Goal: Navigation & Orientation: Find specific page/section

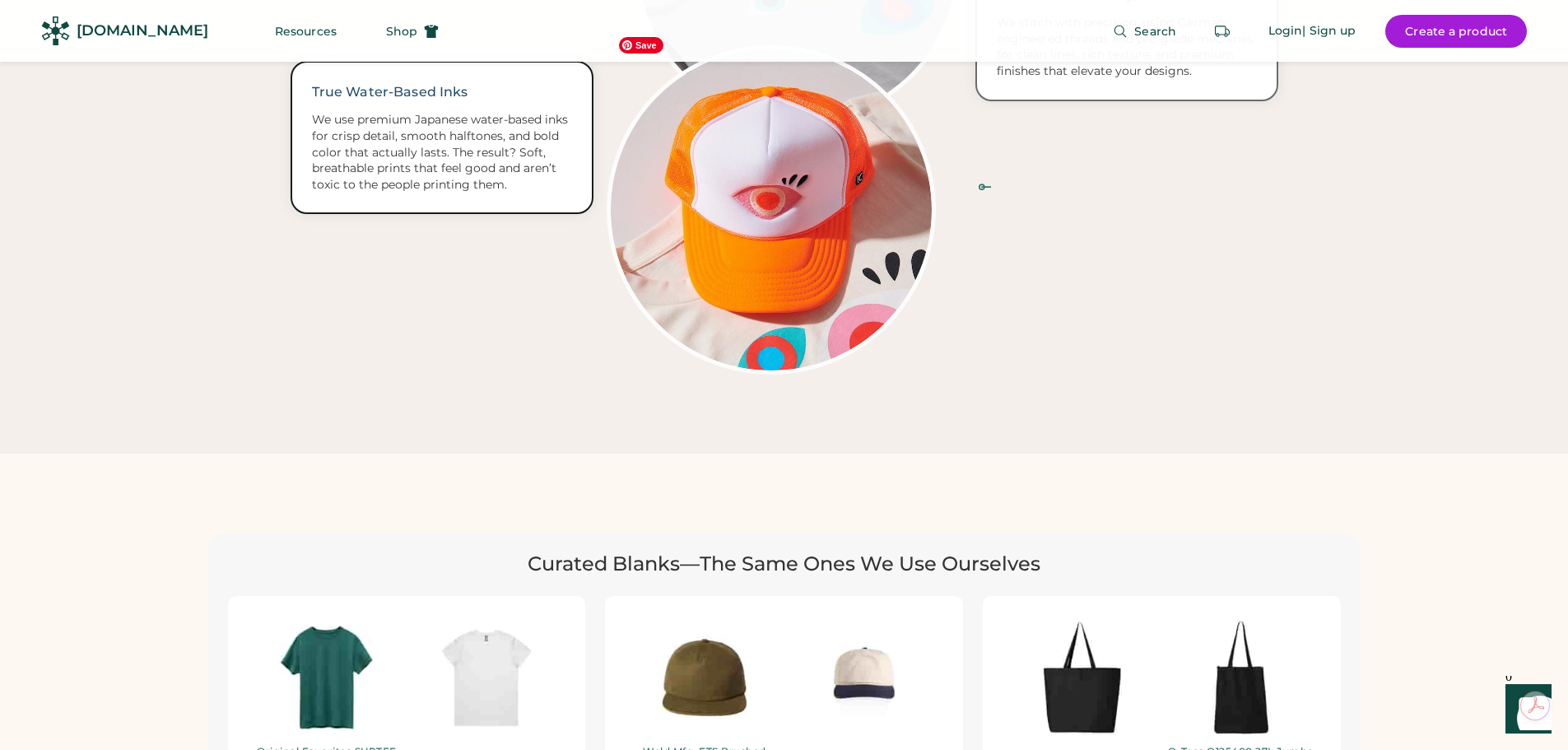
scroll to position [3375, 0]
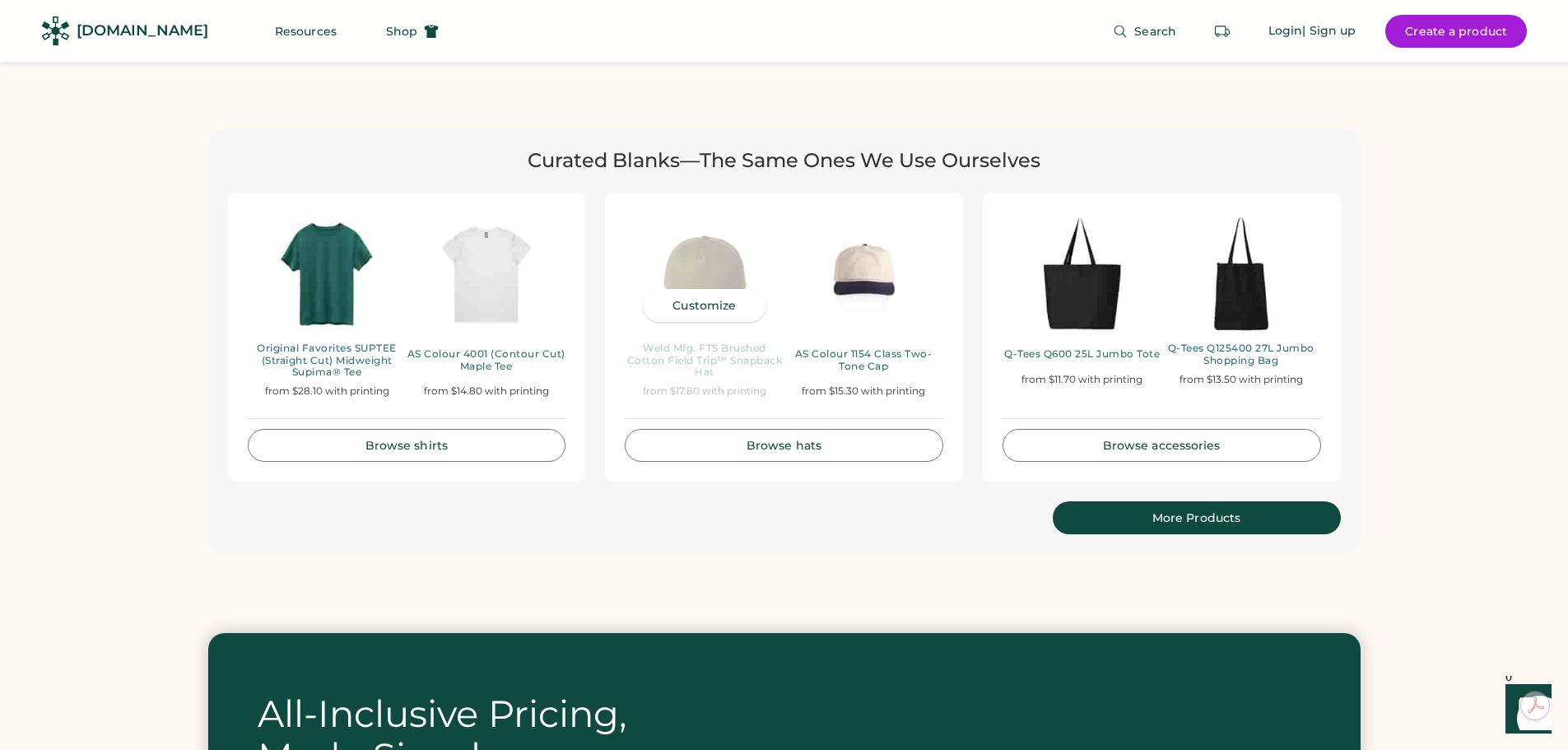
click at [720, 342] on div "Weld Mfg. FTS Brushed Cotton Field Trip™ Snapback Hat" at bounding box center [704, 359] width 159 height 35
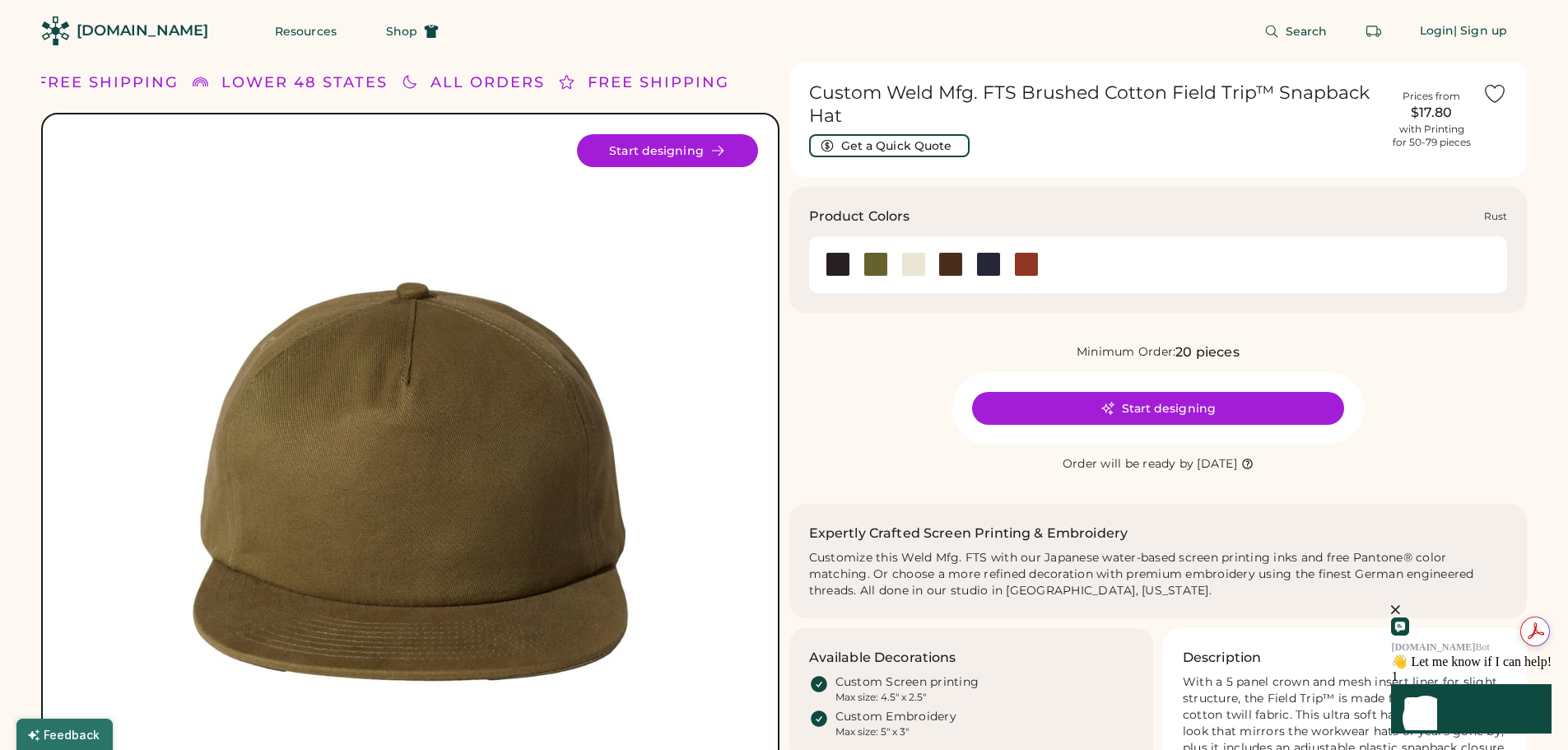
click at [1031, 263] on div at bounding box center [1026, 264] width 25 height 25
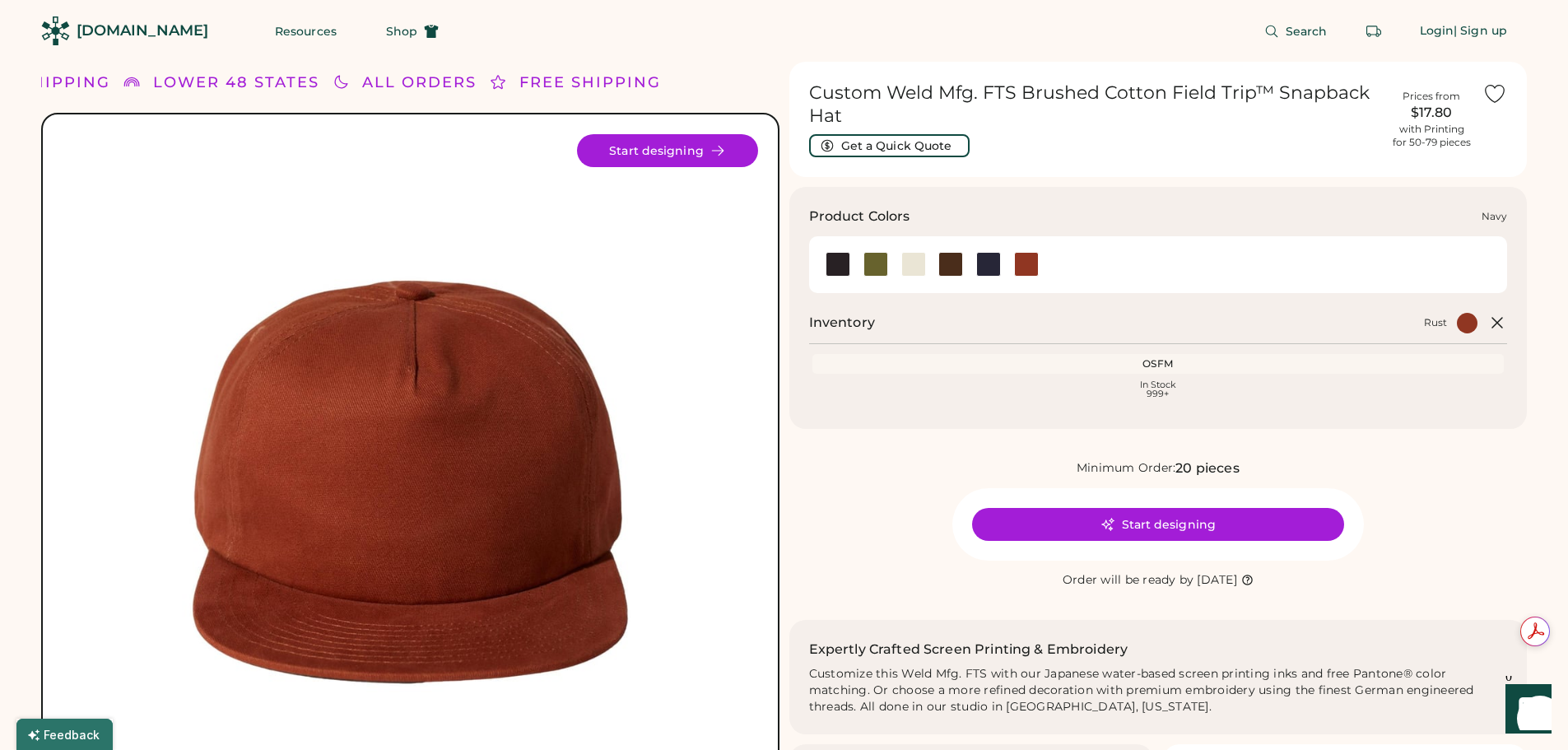
click at [990, 264] on div at bounding box center [988, 264] width 25 height 25
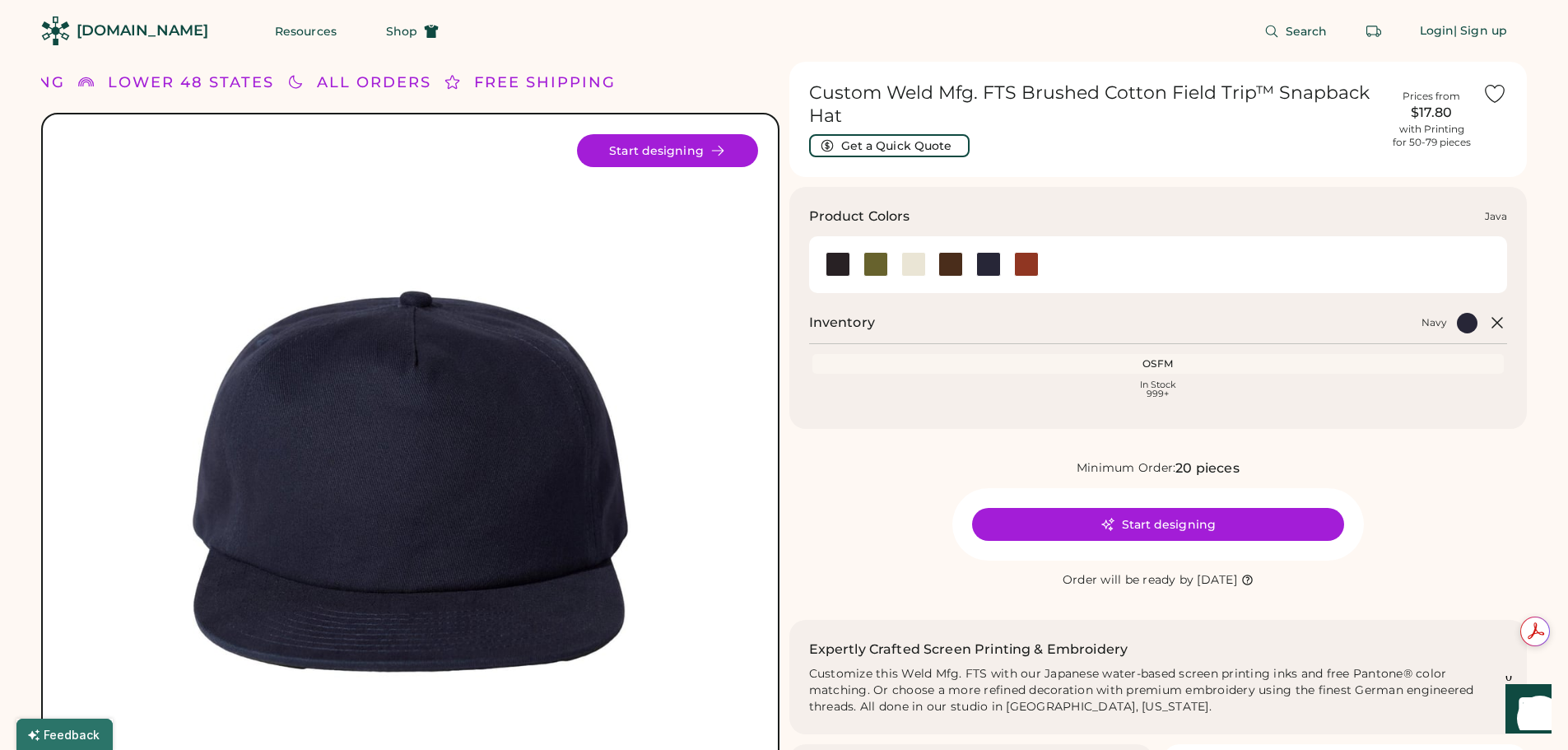
click at [943, 263] on div at bounding box center [950, 264] width 25 height 25
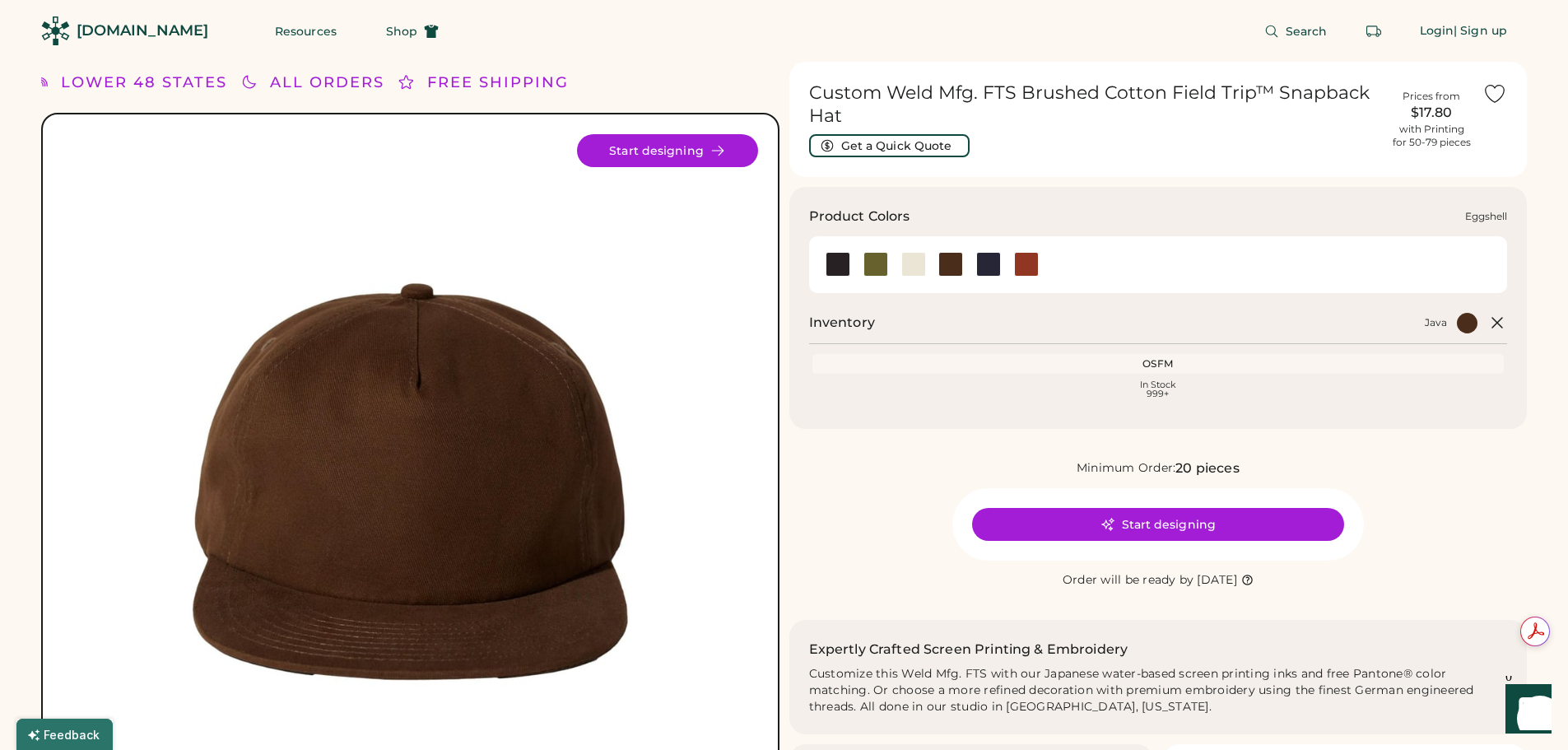
click at [907, 263] on div at bounding box center [913, 264] width 25 height 25
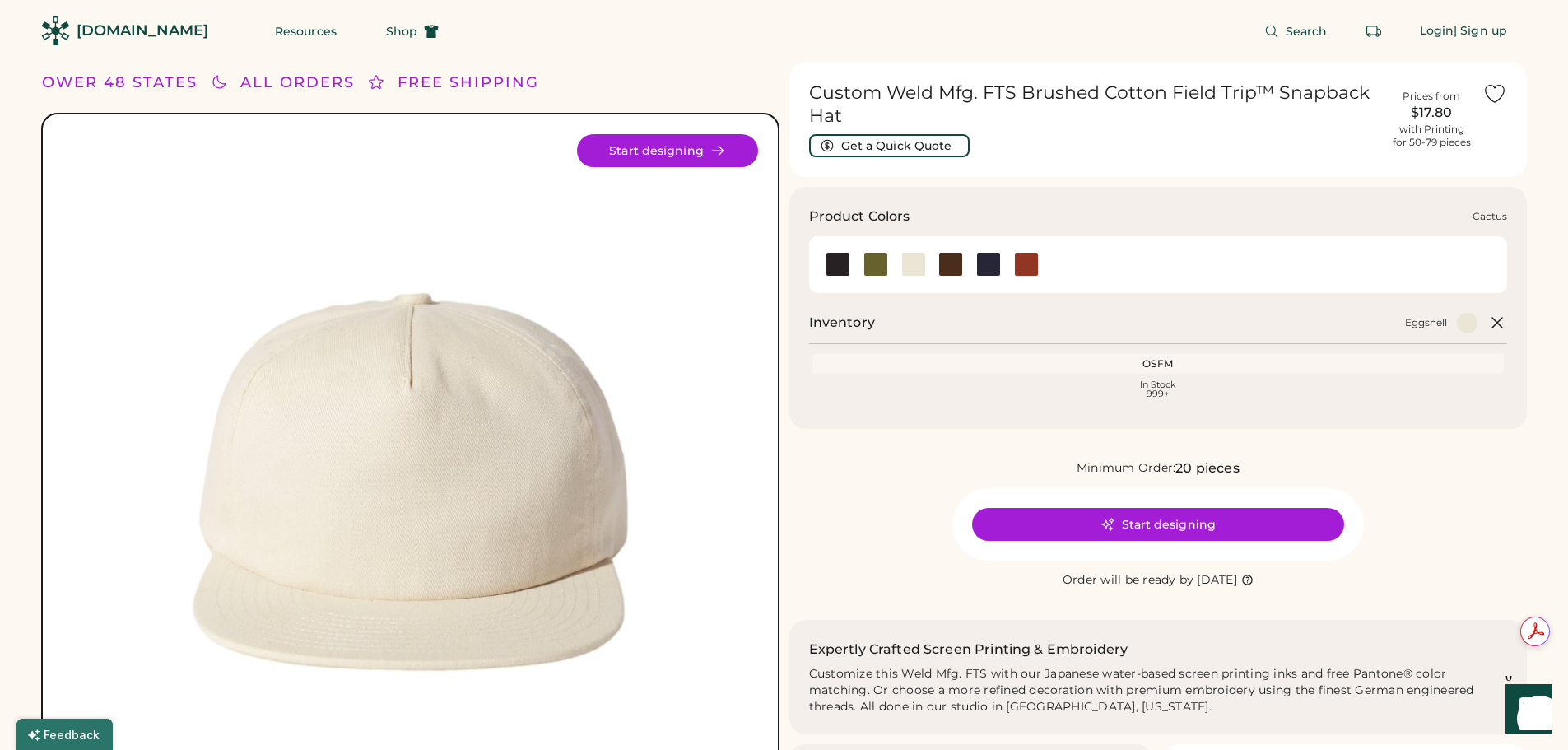
click at [875, 263] on div at bounding box center [876, 264] width 25 height 25
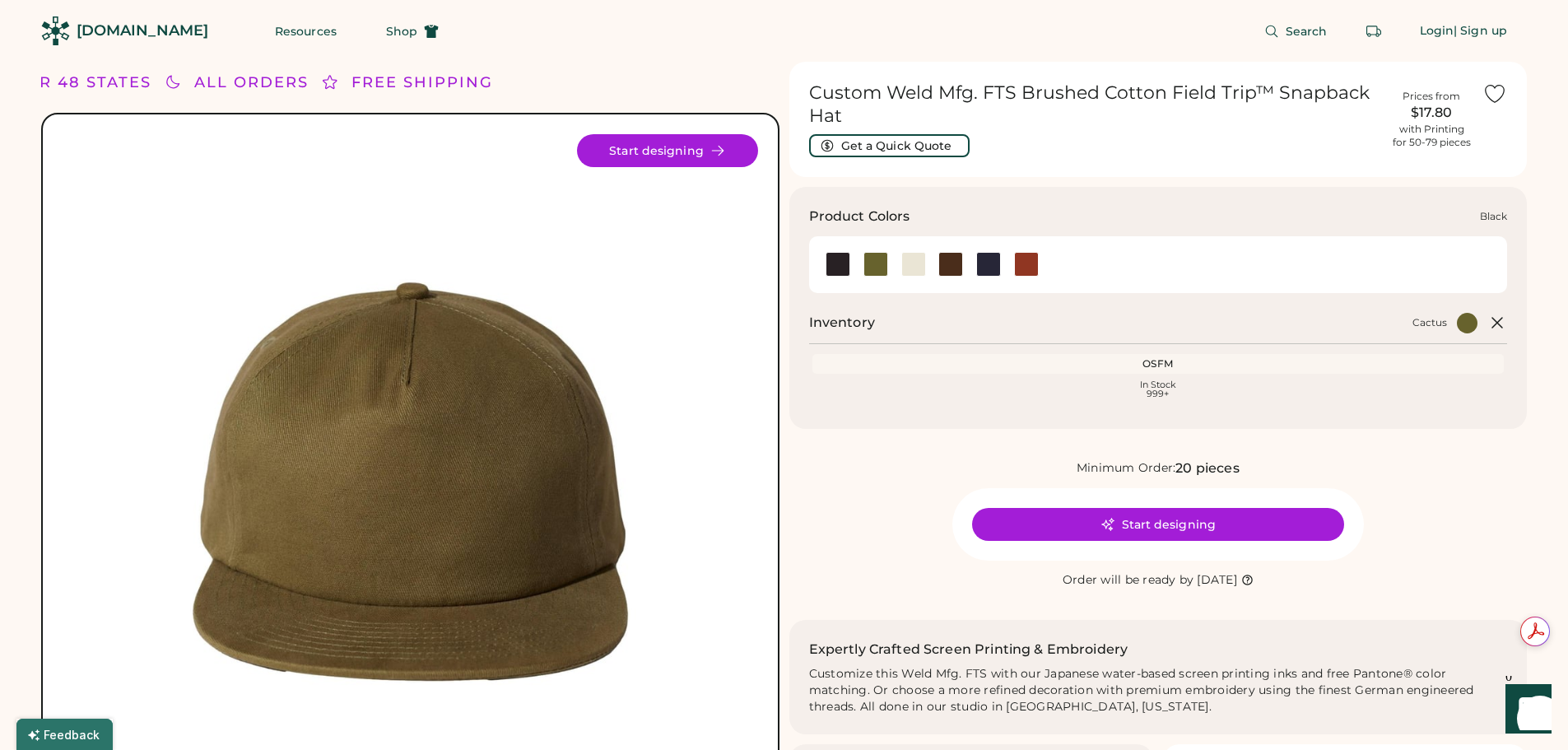
click at [842, 268] on div at bounding box center [838, 264] width 25 height 25
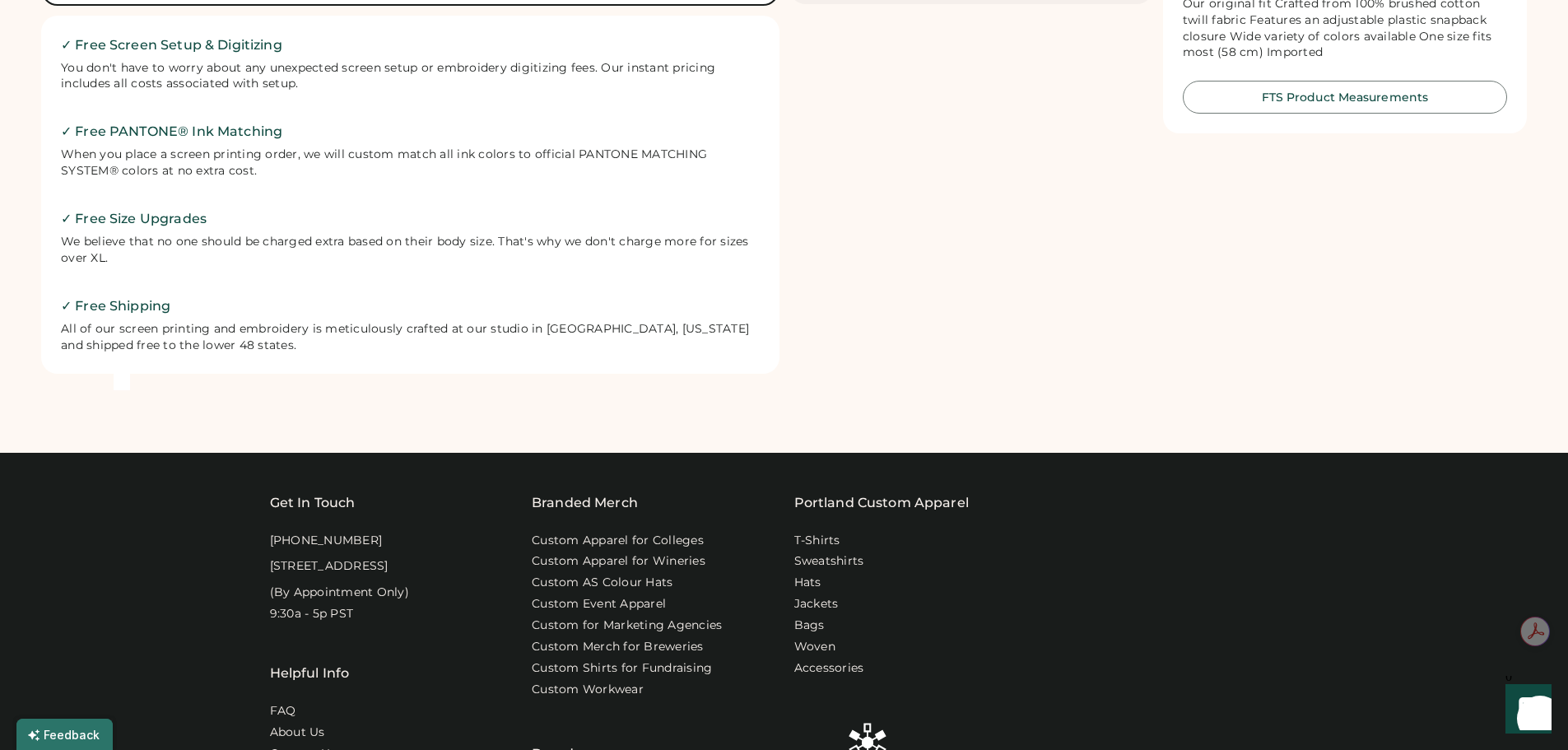
scroll to position [906, 0]
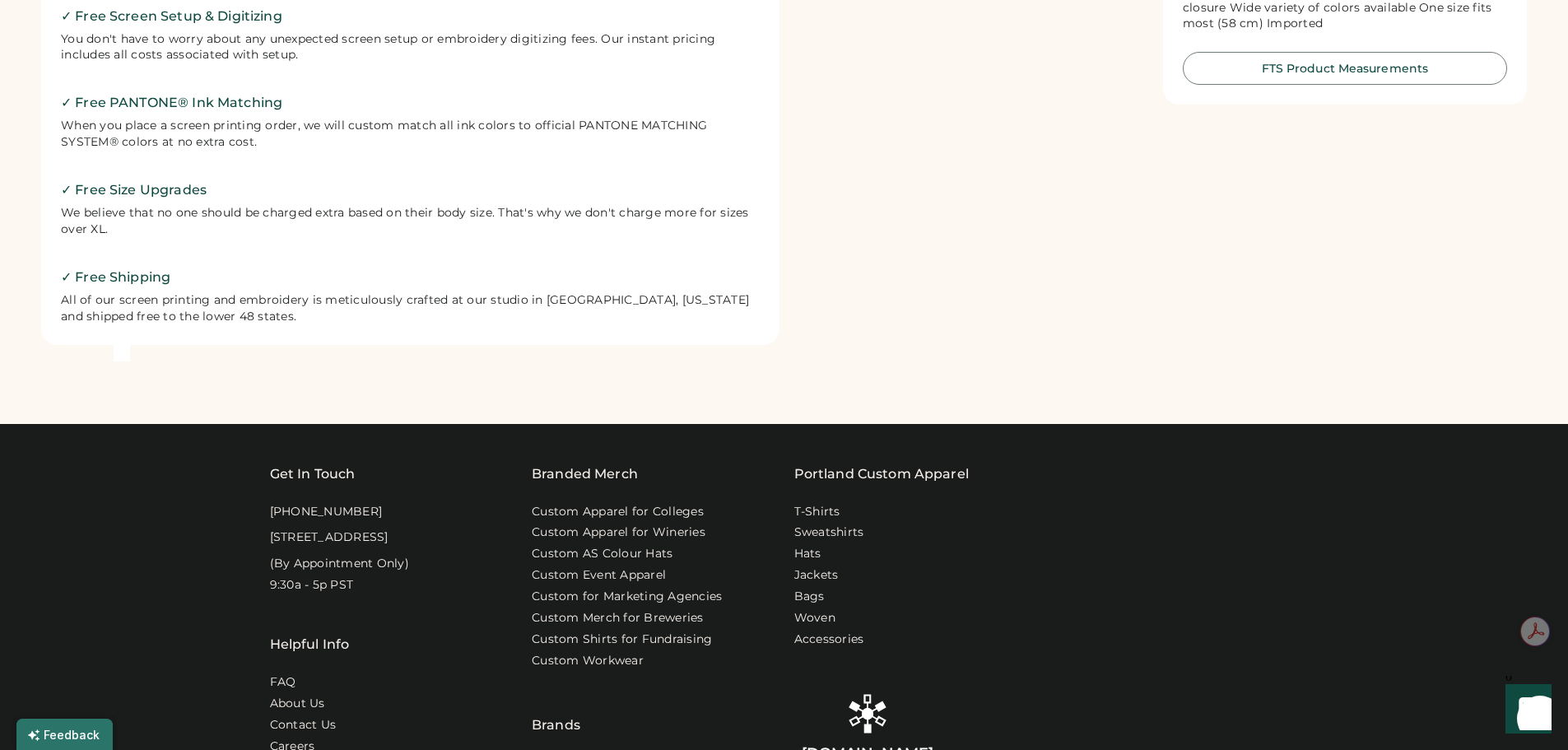
click at [839, 468] on link "Portland Custom Apparel" at bounding box center [881, 474] width 175 height 20
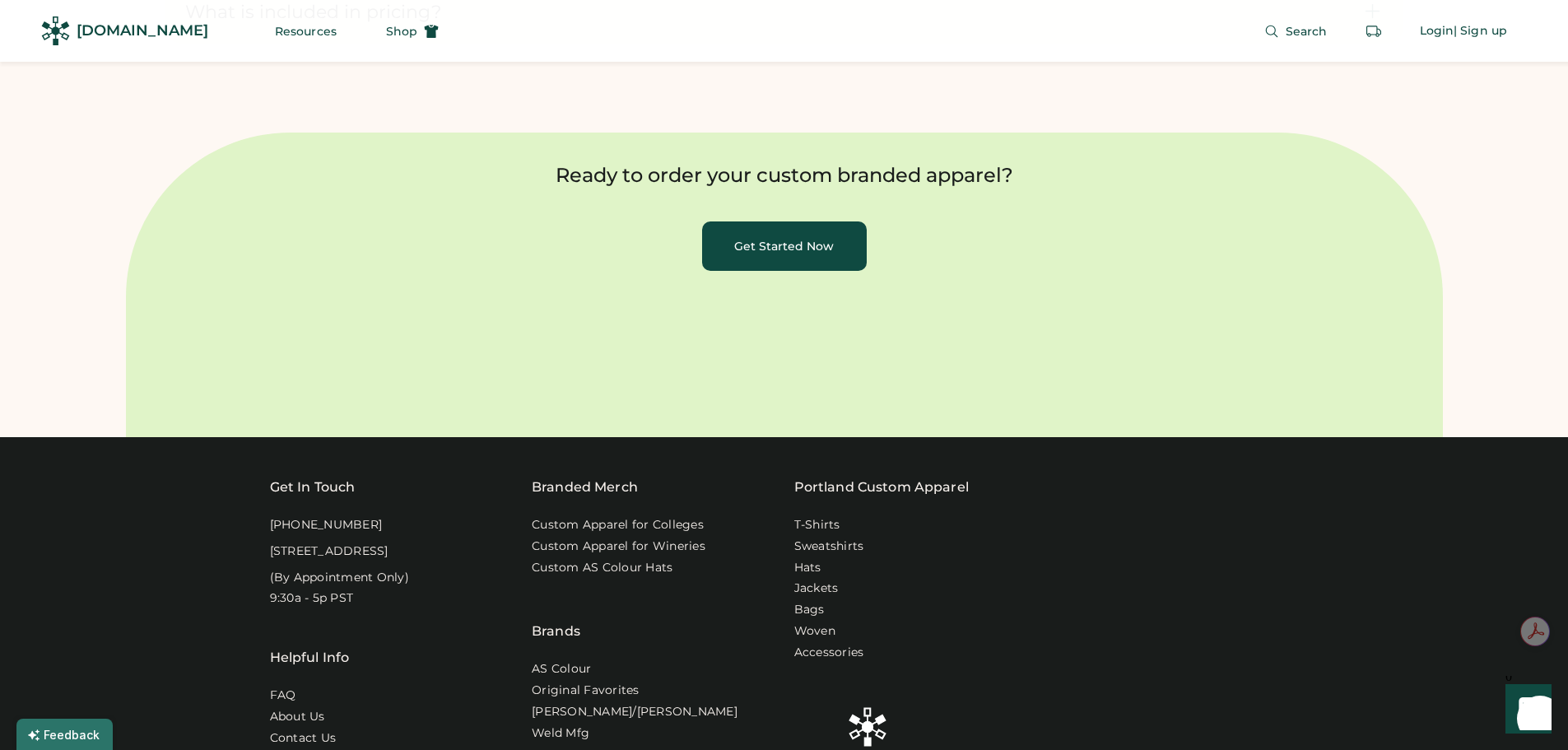
scroll to position [3952, 0]
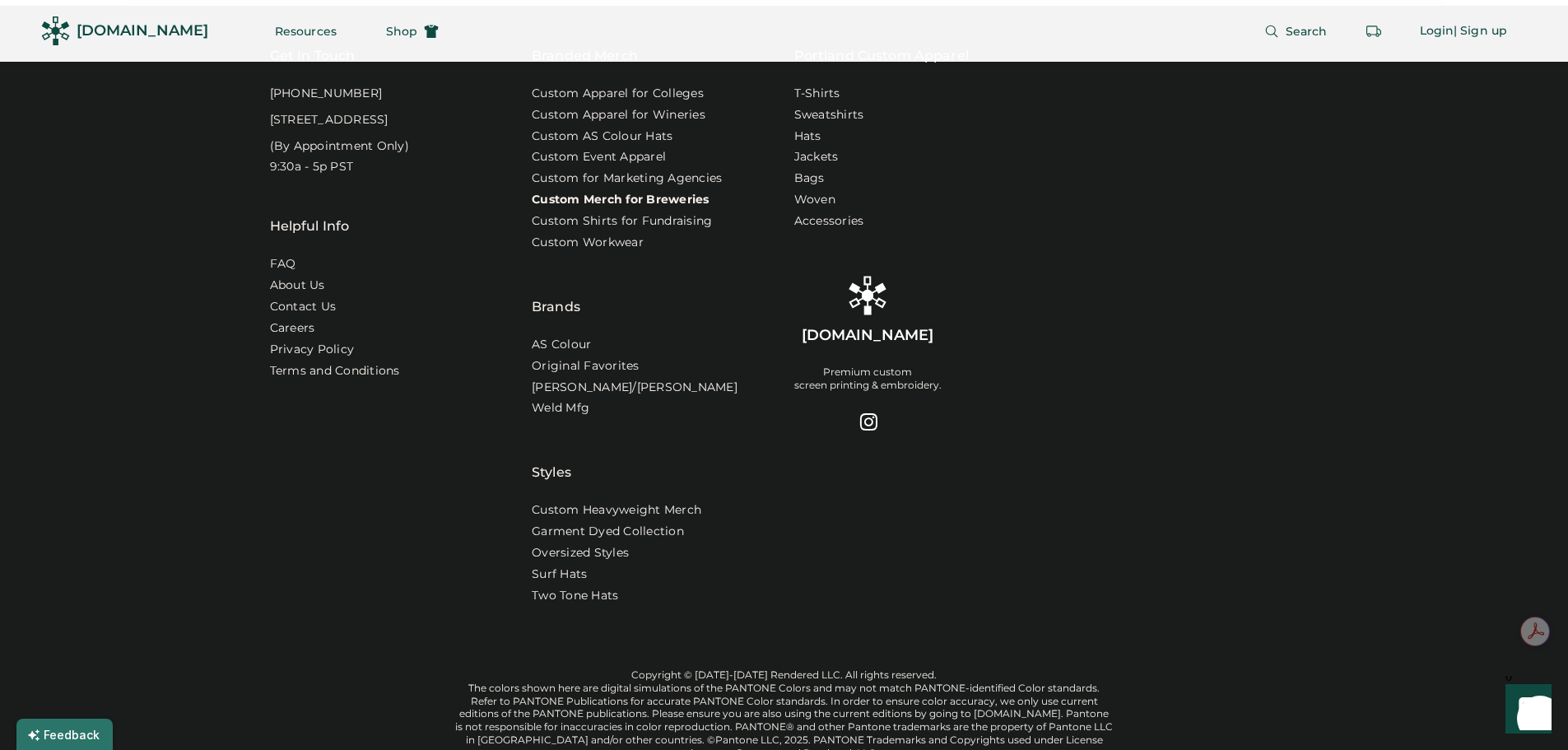
click at [682, 208] on link "Custom Merch for Breweries" at bounding box center [621, 200] width 178 height 16
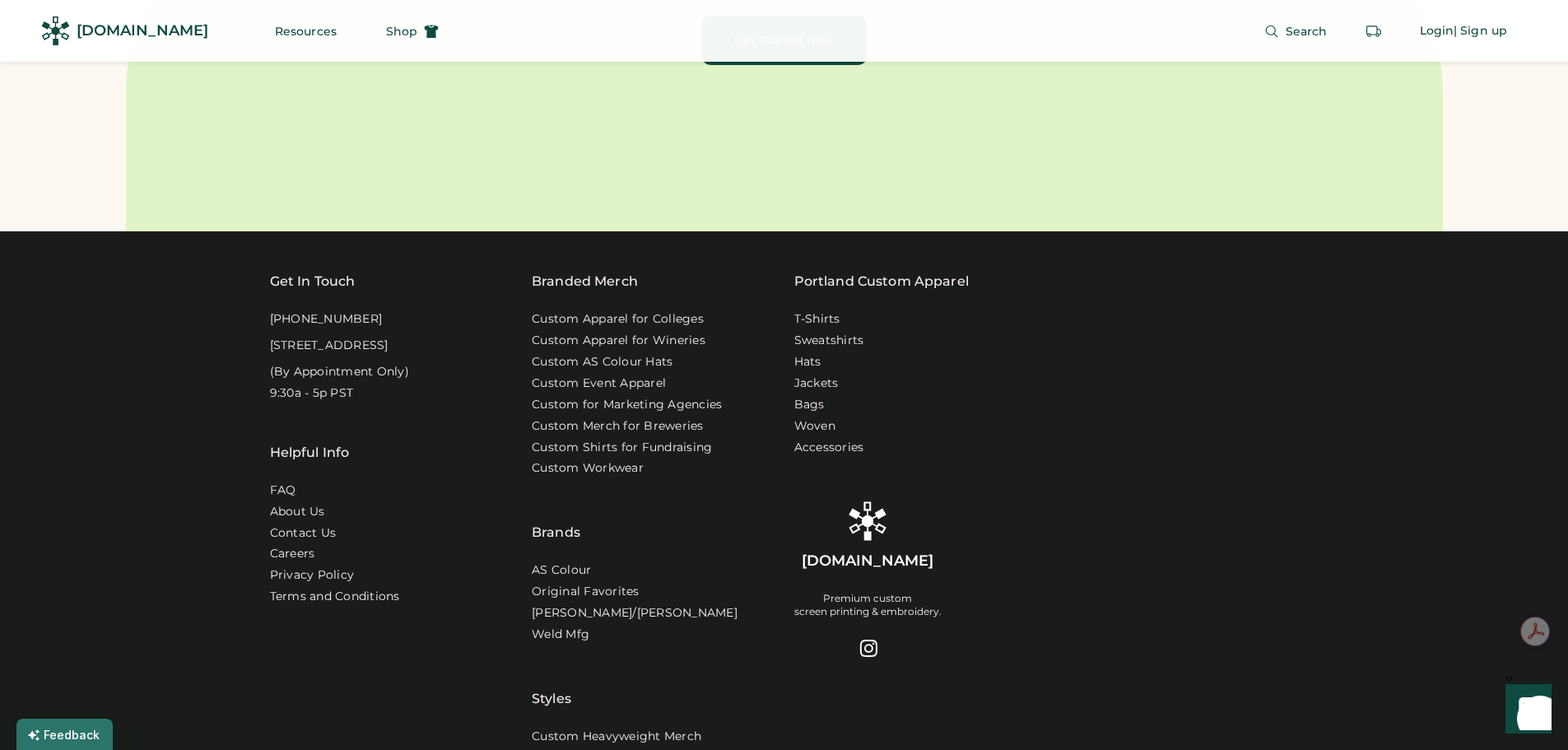
scroll to position [5843, 0]
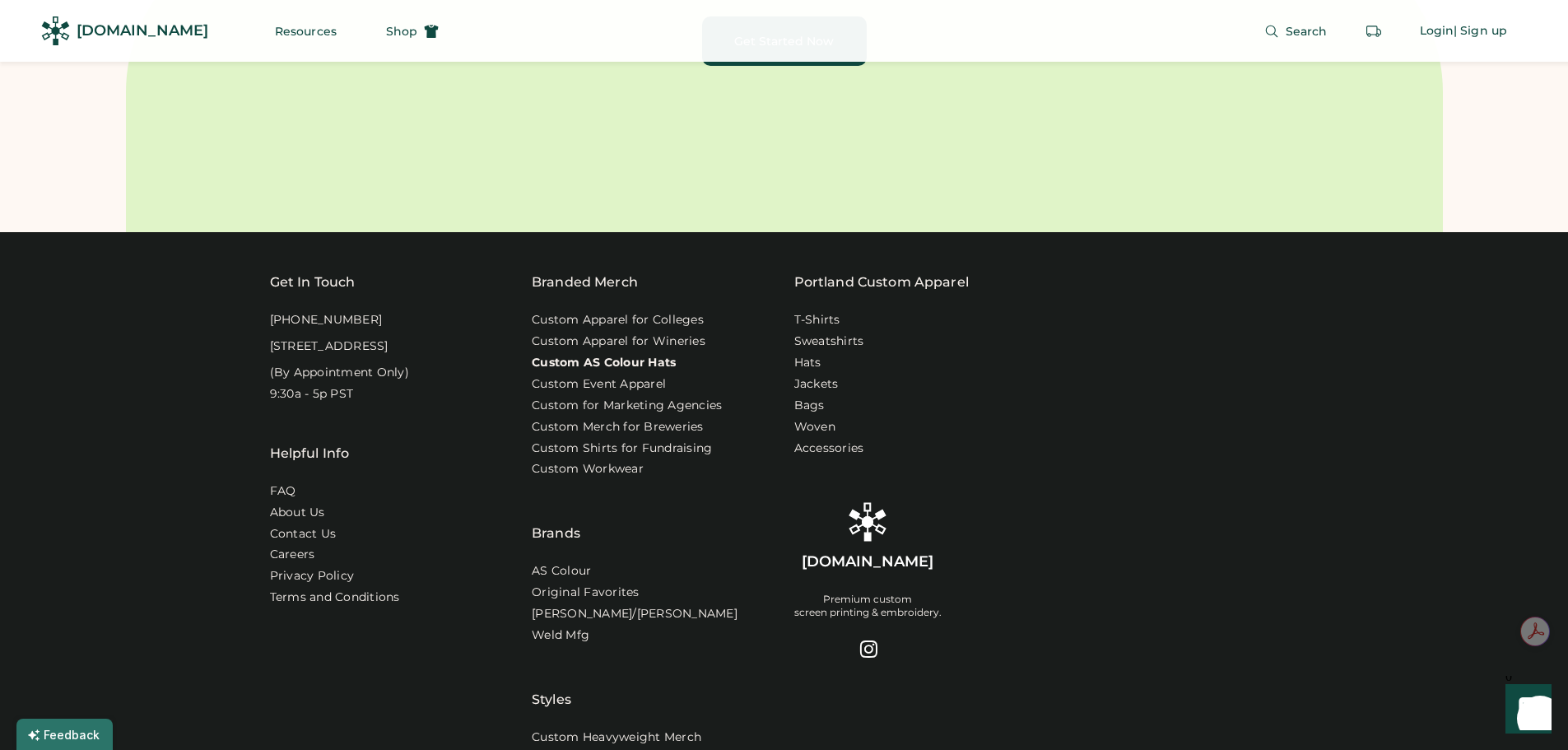
click at [571, 371] on link "Custom AS Colour Hats" at bounding box center [604, 363] width 144 height 16
